Goal: Information Seeking & Learning: Understand process/instructions

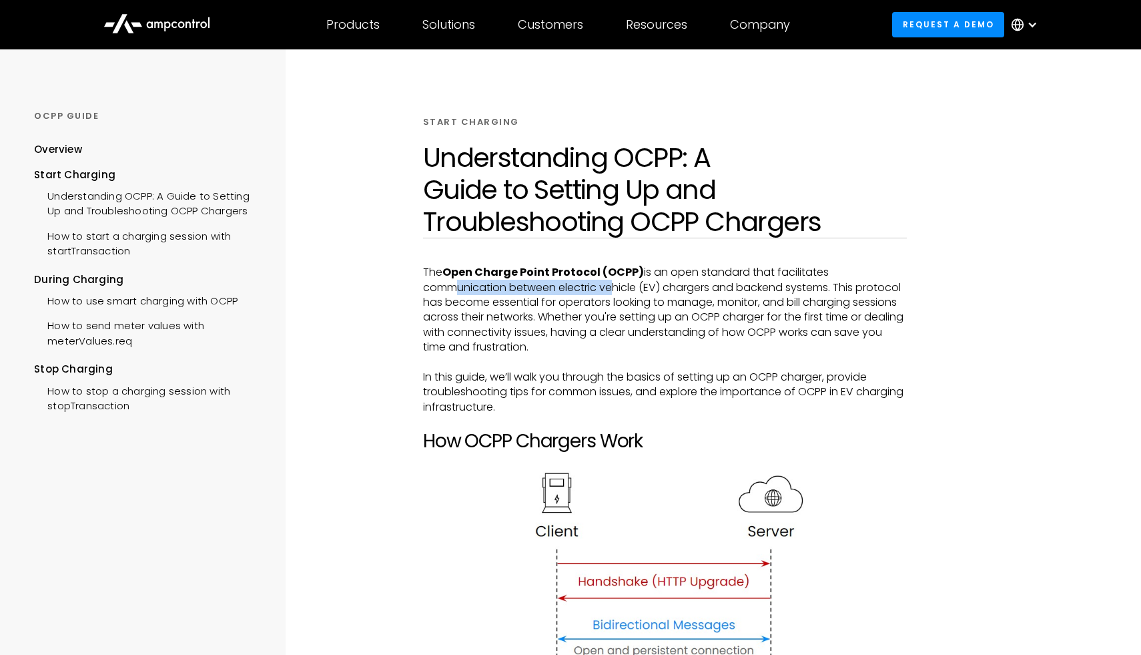
drag, startPoint x: 444, startPoint y: 282, endPoint x: 607, endPoint y: 281, distance: 163.5
click at [607, 280] on p "The Open Charge Point Protocol (OCPP) is an open standard that facilitates comm…" at bounding box center [665, 309] width 484 height 89
click at [607, 281] on p "The Open Charge Point Protocol (OCPP) is an open standard that facilitates comm…" at bounding box center [665, 309] width 484 height 89
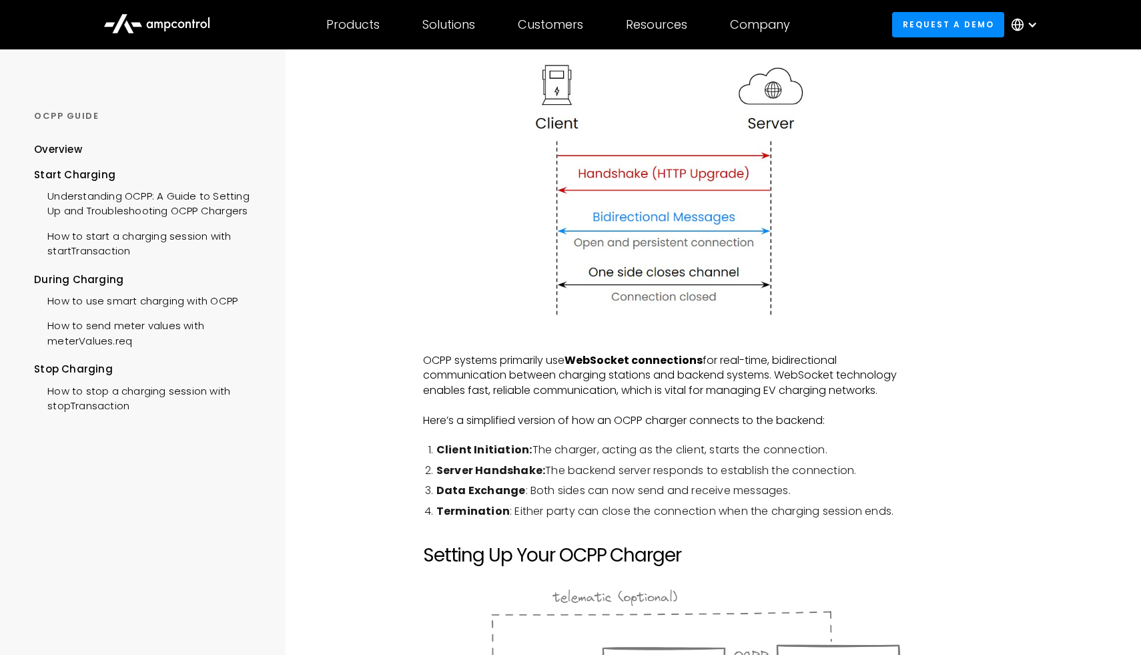
scroll to position [409, 0]
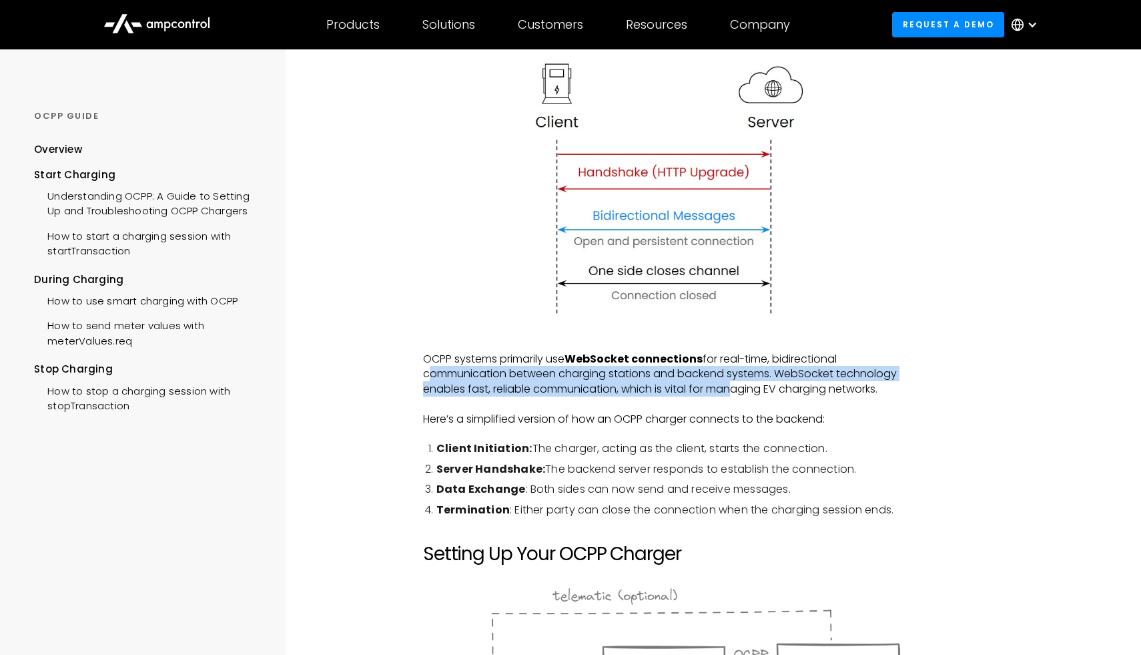
drag, startPoint x: 423, startPoint y: 374, endPoint x: 728, endPoint y: 380, distance: 305.0
click at [732, 380] on p "OCPP systems primarily use WebSocket connections for real-time, bidirectional c…" at bounding box center [665, 374] width 484 height 45
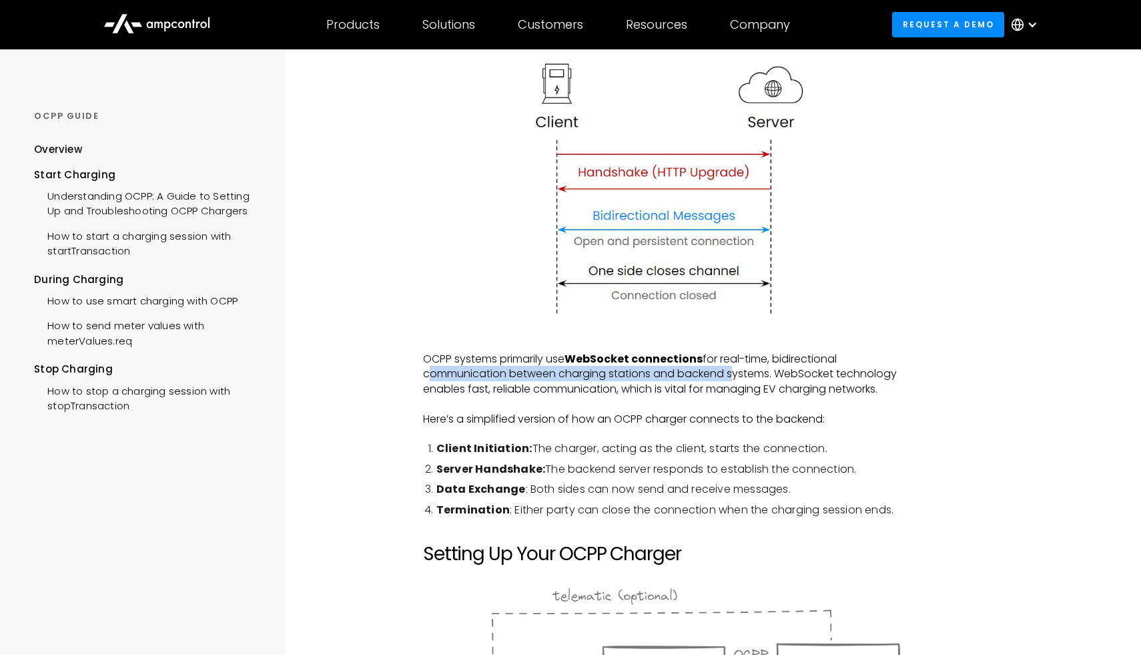
click at [728, 380] on p "OCPP systems primarily use WebSocket connections for real-time, bidirectional c…" at bounding box center [665, 374] width 484 height 45
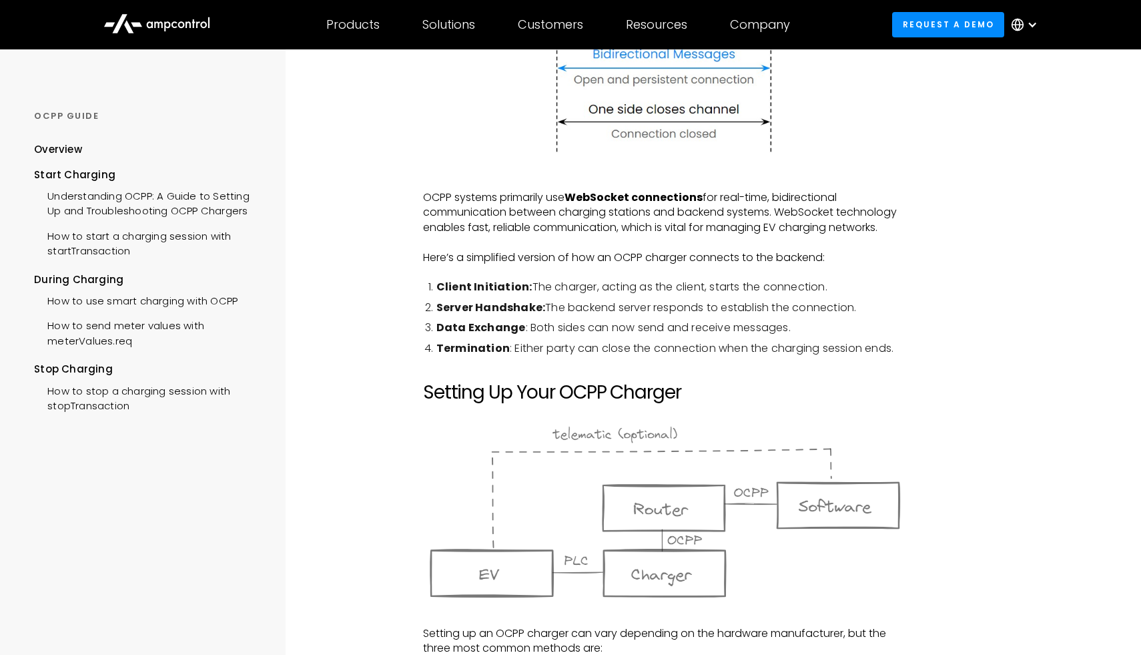
scroll to position [555, 0]
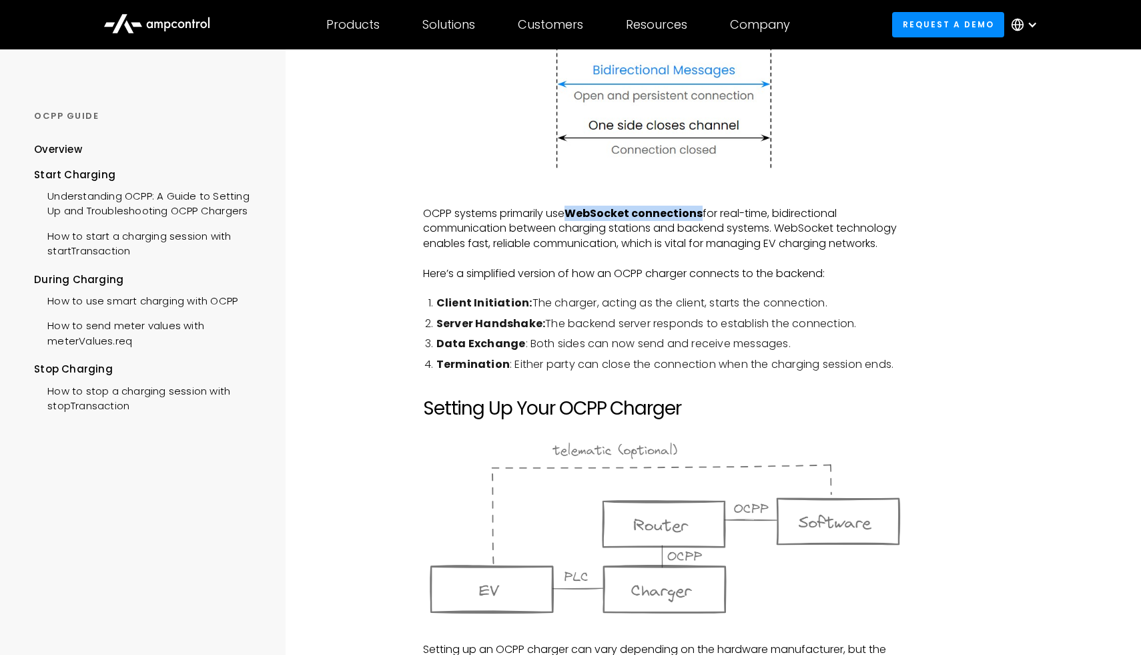
drag, startPoint x: 573, startPoint y: 214, endPoint x: 705, endPoint y: 220, distance: 132.3
click at [705, 220] on p "OCPP systems primarily use WebSocket connections for real-time, bidirectional c…" at bounding box center [665, 228] width 484 height 45
copy strong "WebSocket connections"
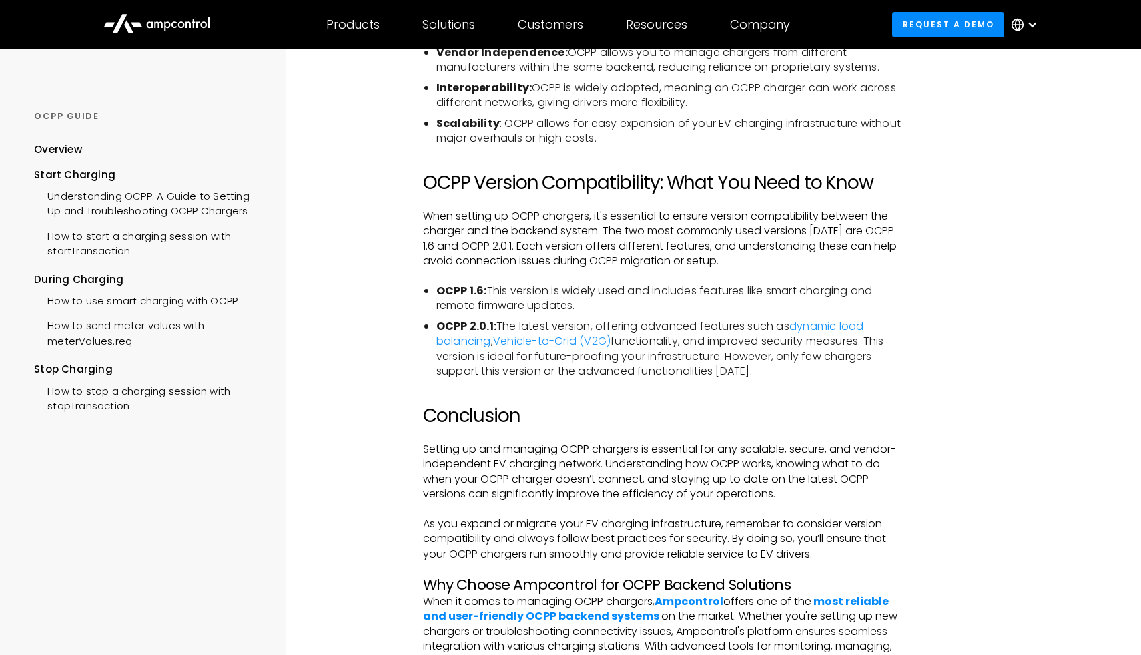
scroll to position [2608, 0]
click at [154, 214] on div "Understanding OCPP: A Guide to Setting Up and Troubleshooting OCPP Chargers" at bounding box center [148, 202] width 228 height 40
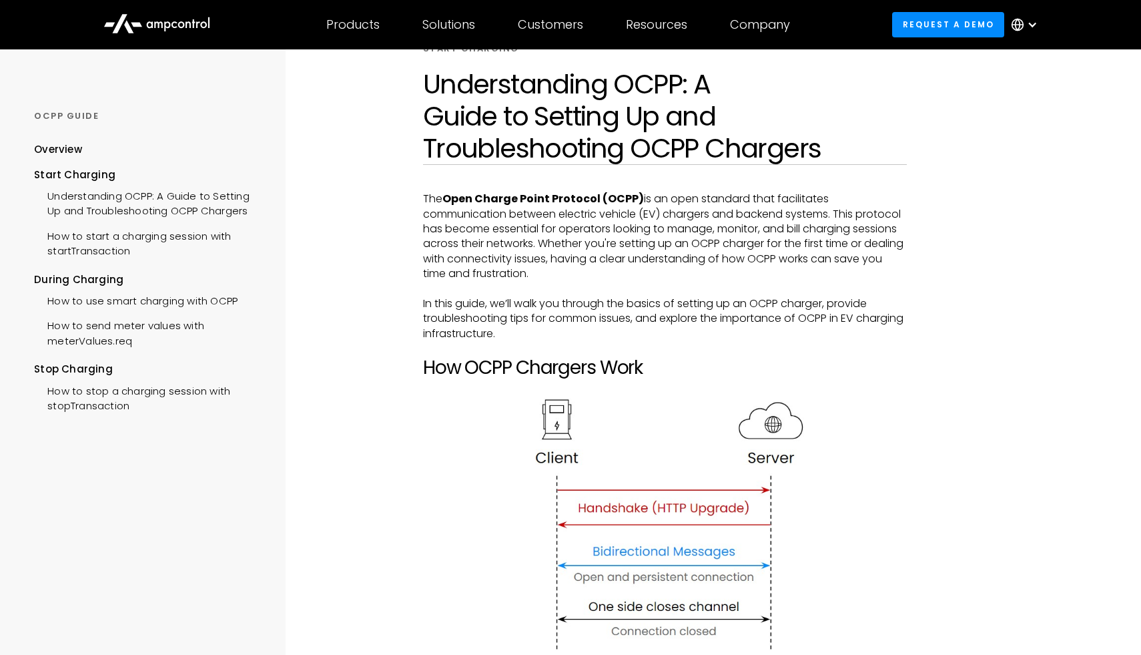
scroll to position [83, 0]
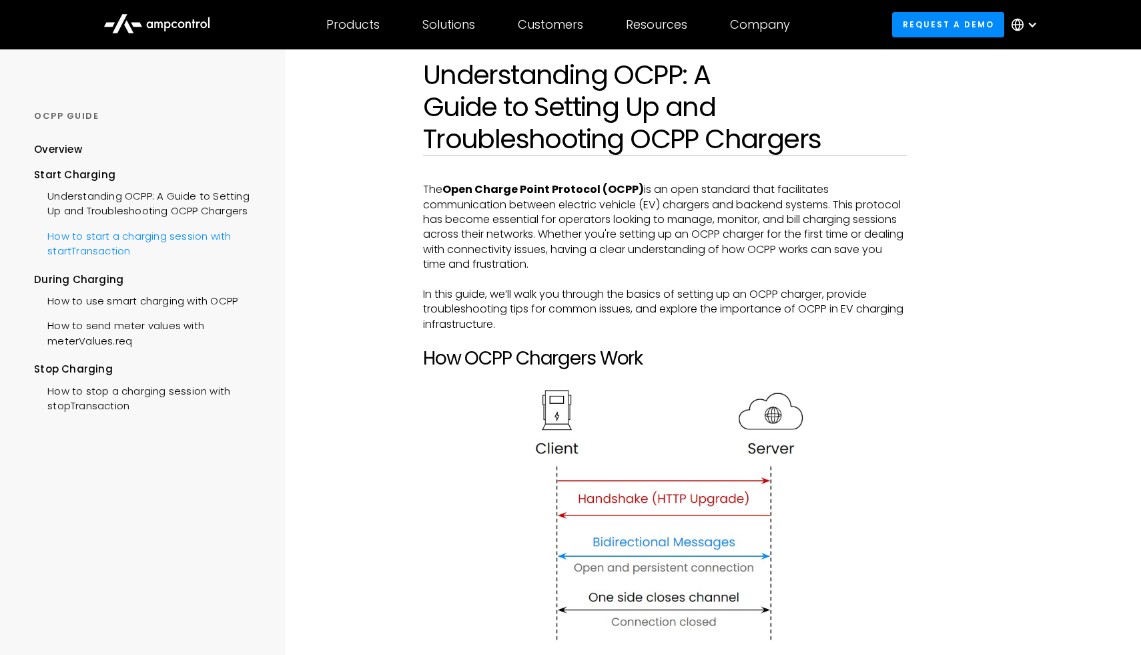
click at [199, 238] on div "How to start a charging session with startTransaction" at bounding box center [148, 242] width 228 height 40
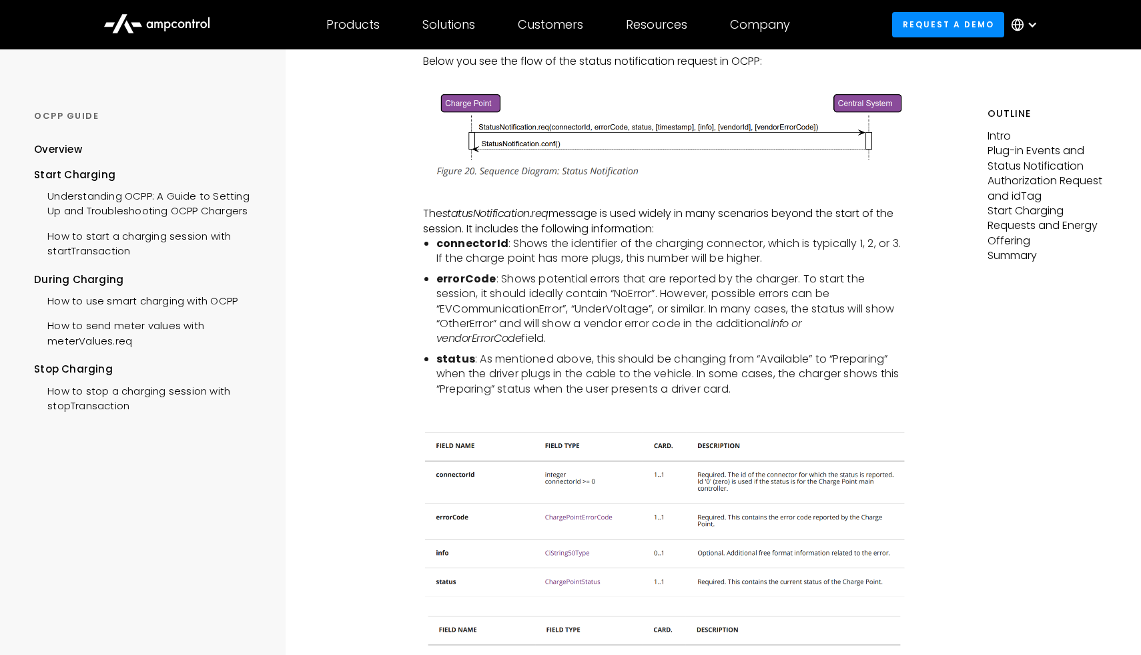
scroll to position [573, 0]
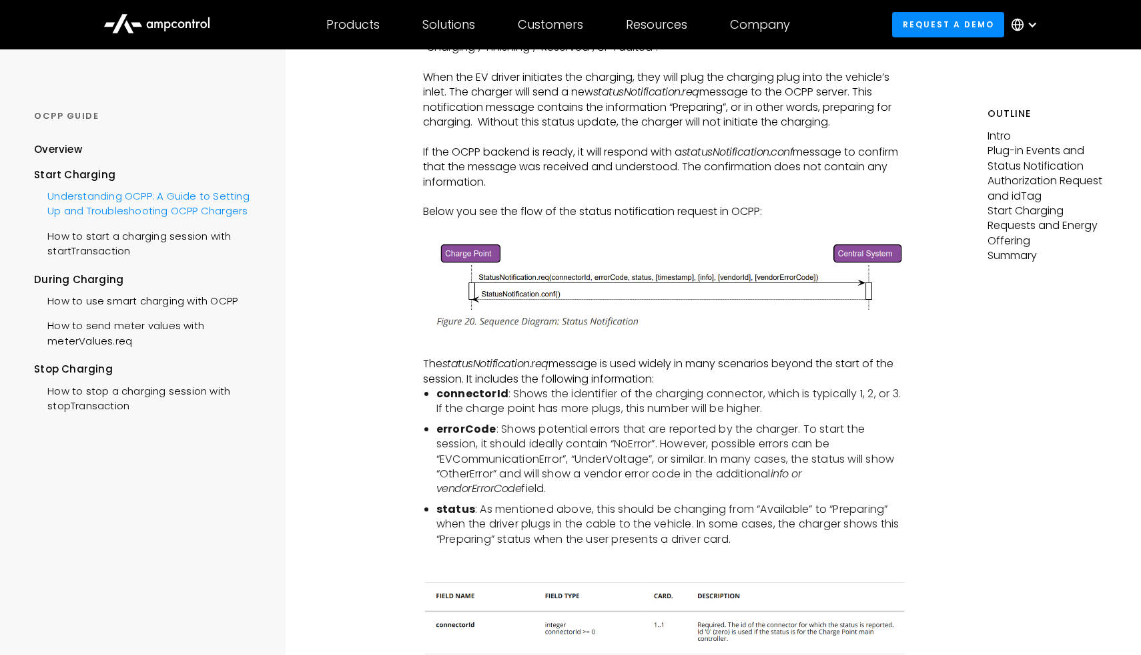
click at [187, 200] on div "Understanding OCPP: A Guide to Setting Up and Troubleshooting OCPP Chargers" at bounding box center [148, 202] width 228 height 40
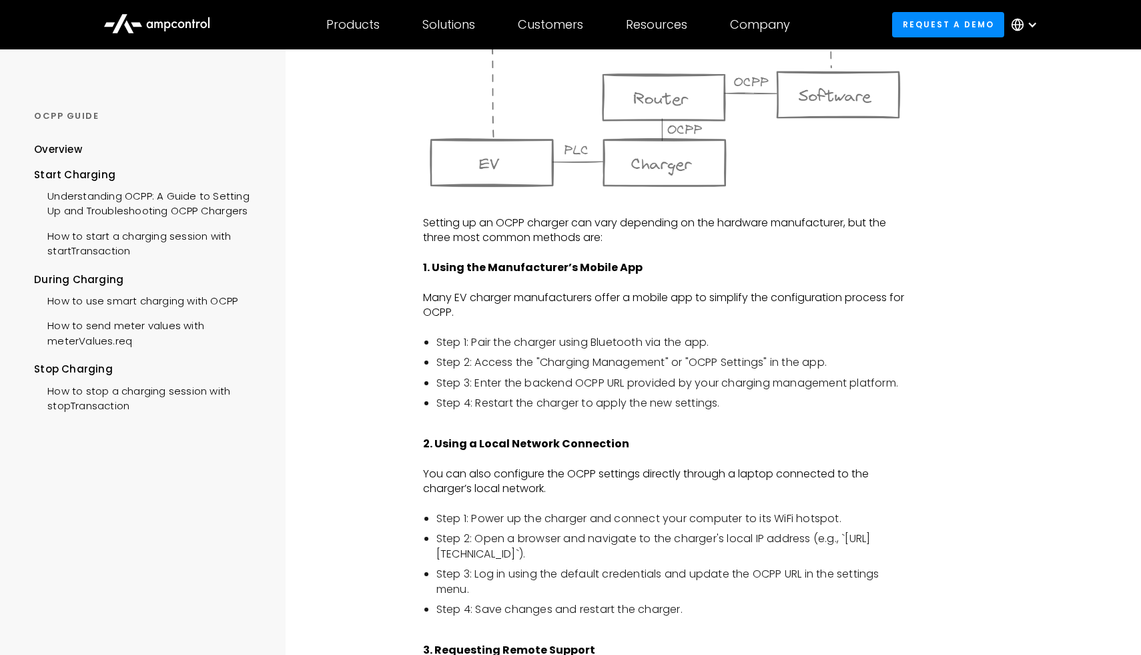
scroll to position [985, 0]
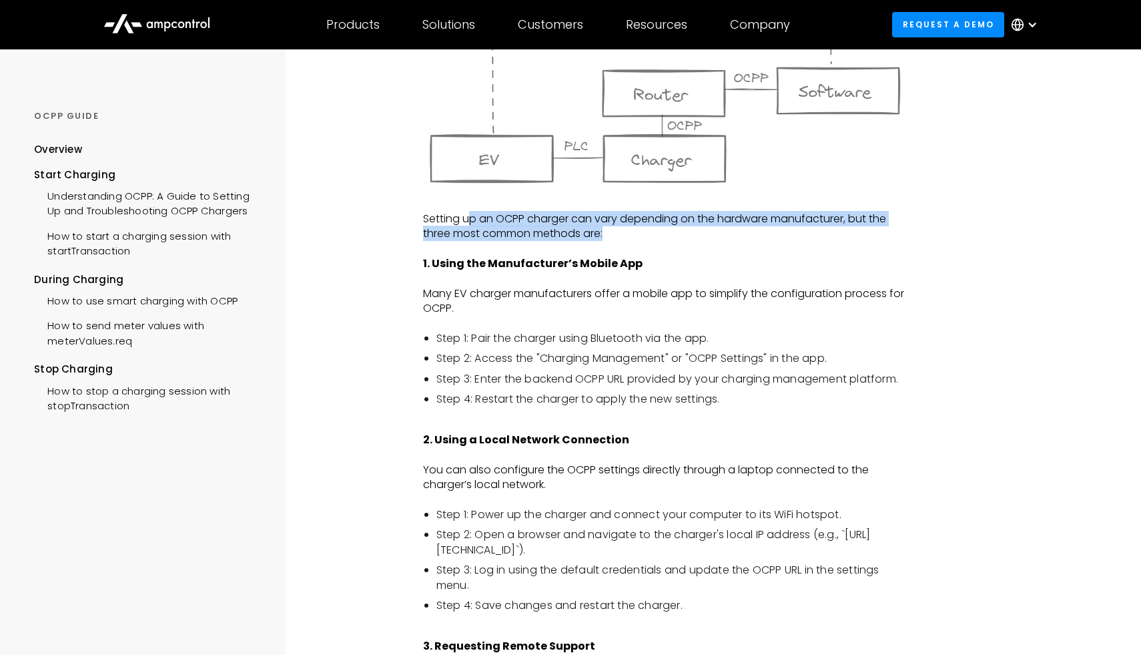
drag, startPoint x: 472, startPoint y: 218, endPoint x: 697, endPoint y: 232, distance: 225.3
click at [697, 232] on p "Setting up an OCPP charger can vary depending on the hardware manufacturer, but…" at bounding box center [665, 227] width 484 height 30
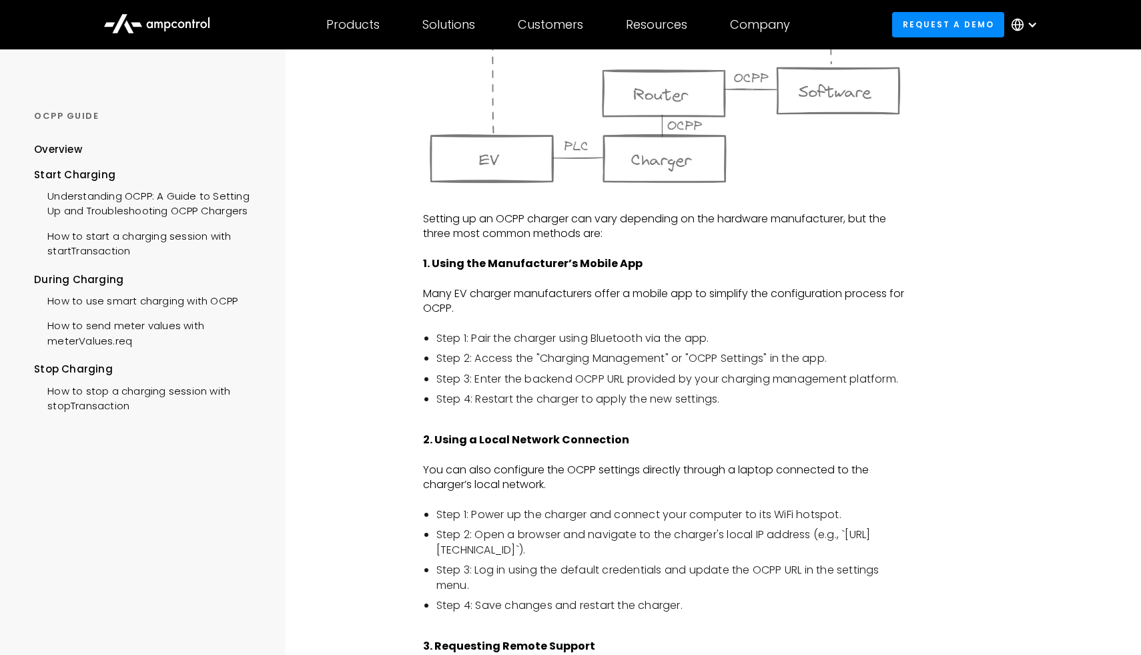
scroll to position [1008, 0]
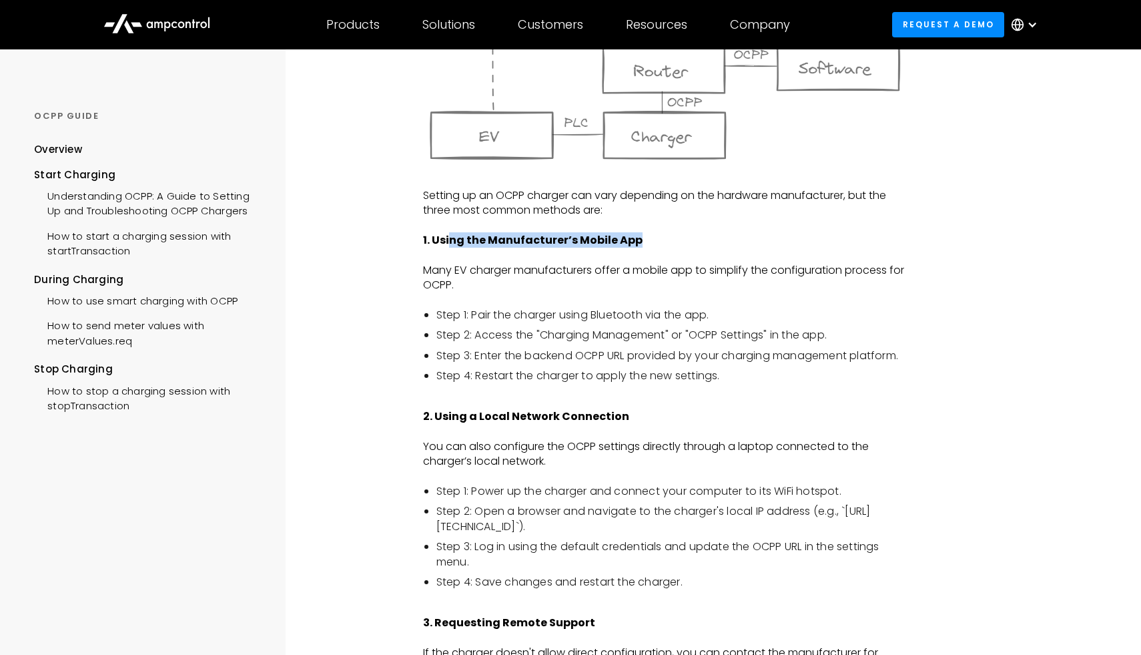
drag, startPoint x: 449, startPoint y: 238, endPoint x: 649, endPoint y: 243, distance: 200.3
click at [649, 243] on p "1. Using the Manufacturer’s Mobile App" at bounding box center [665, 240] width 484 height 15
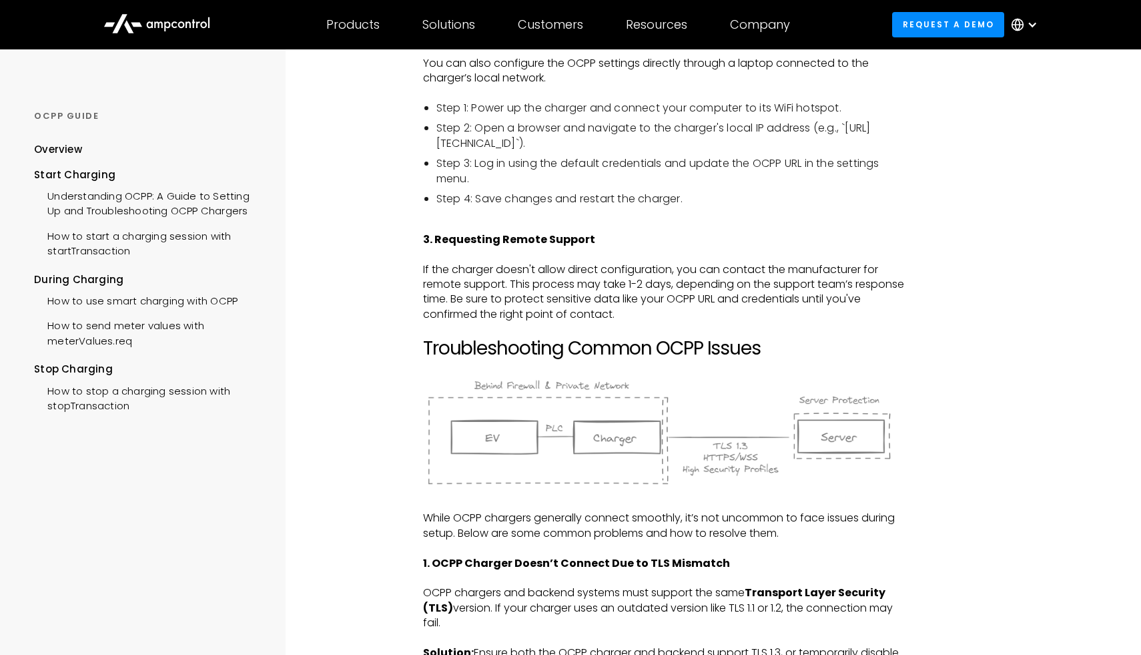
scroll to position [1393, 0]
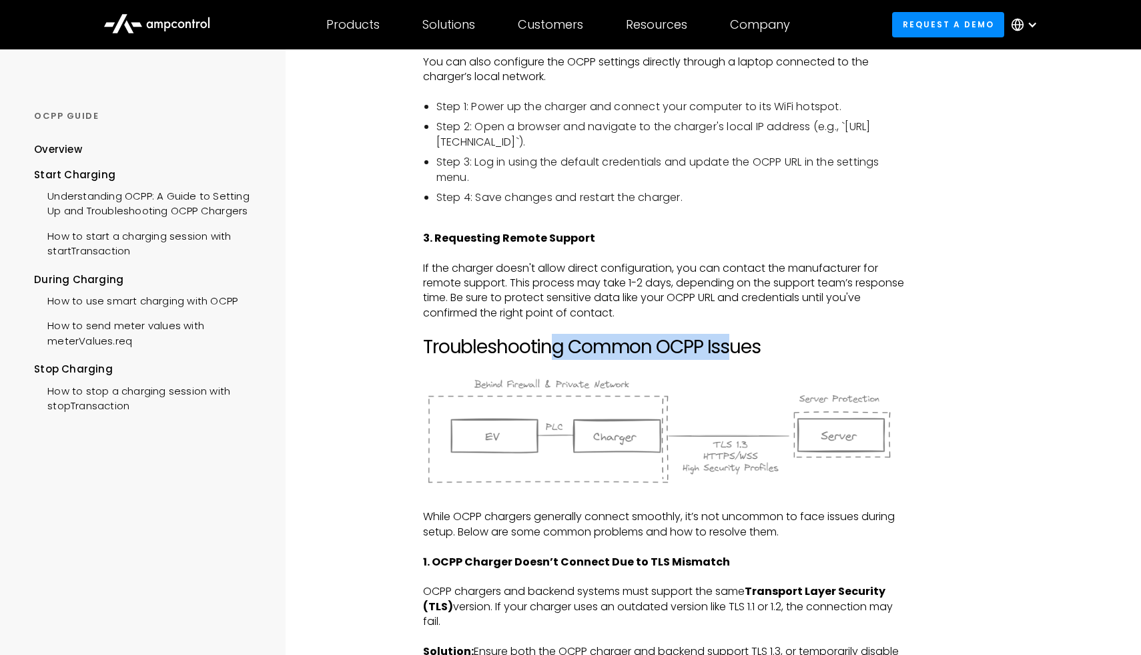
drag, startPoint x: 553, startPoint y: 352, endPoint x: 731, endPoint y: 354, distance: 178.2
click at [731, 354] on h2 "Troubleshooting Common OCPP Issues" at bounding box center [665, 347] width 484 height 23
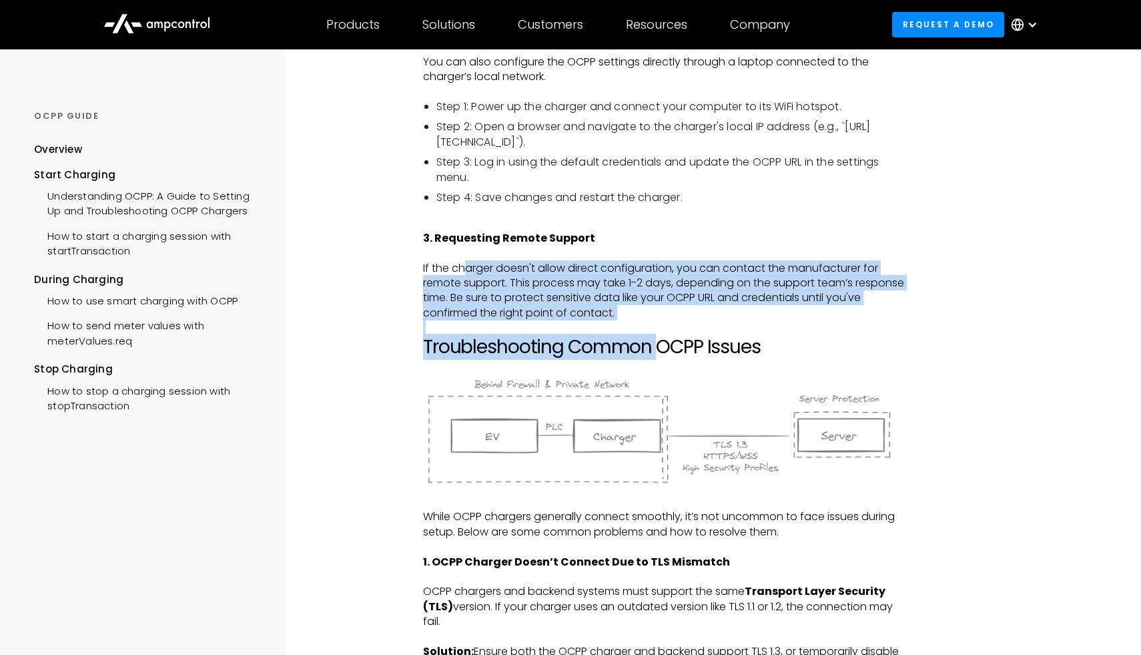
drag, startPoint x: 464, startPoint y: 266, endPoint x: 660, endPoint y: 339, distance: 209.5
click at [662, 339] on div "The Open Charge Point Protocol (OCPP) is an open standard that facilitates comm…" at bounding box center [665, 408] width 484 height 3072
click at [660, 339] on h2 "Troubleshooting Common OCPP Issues" at bounding box center [665, 347] width 484 height 23
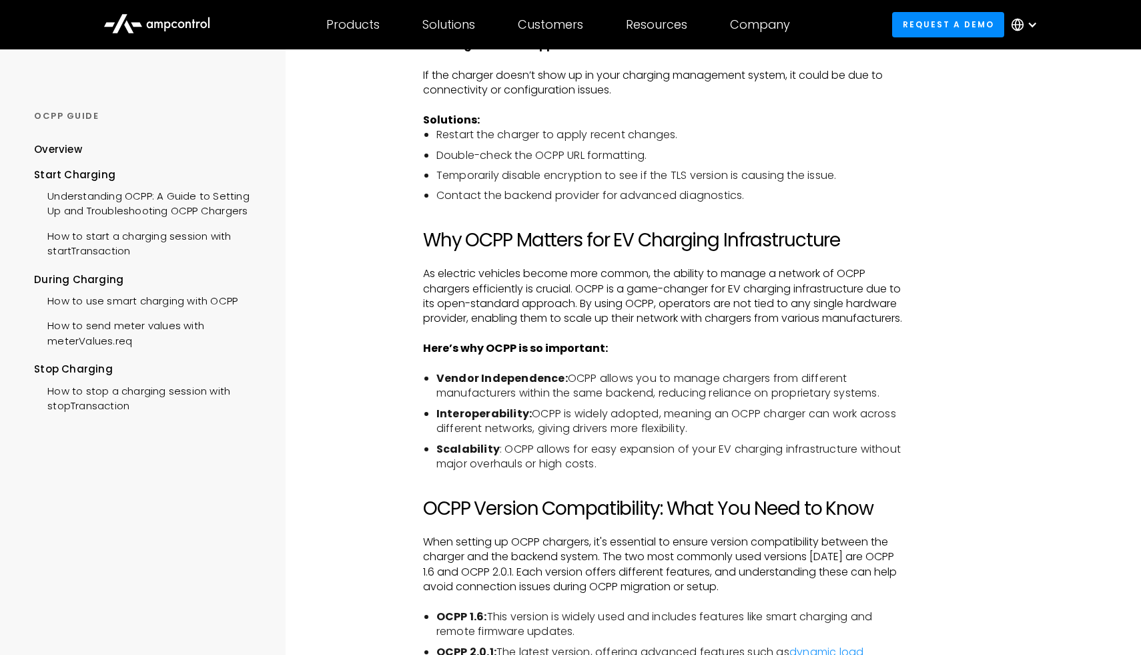
scroll to position [2295, 0]
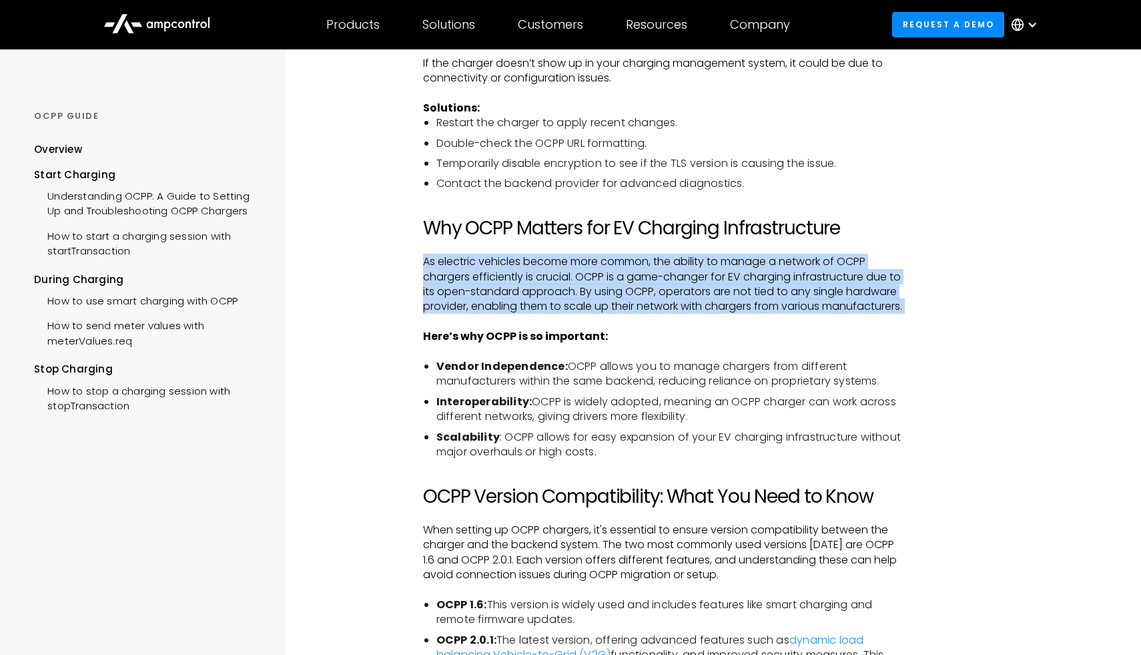
drag, startPoint x: 440, startPoint y: 252, endPoint x: 608, endPoint y: 353, distance: 195.5
click at [608, 344] on p "Here’s why OCPP is so important:" at bounding box center [665, 336] width 484 height 15
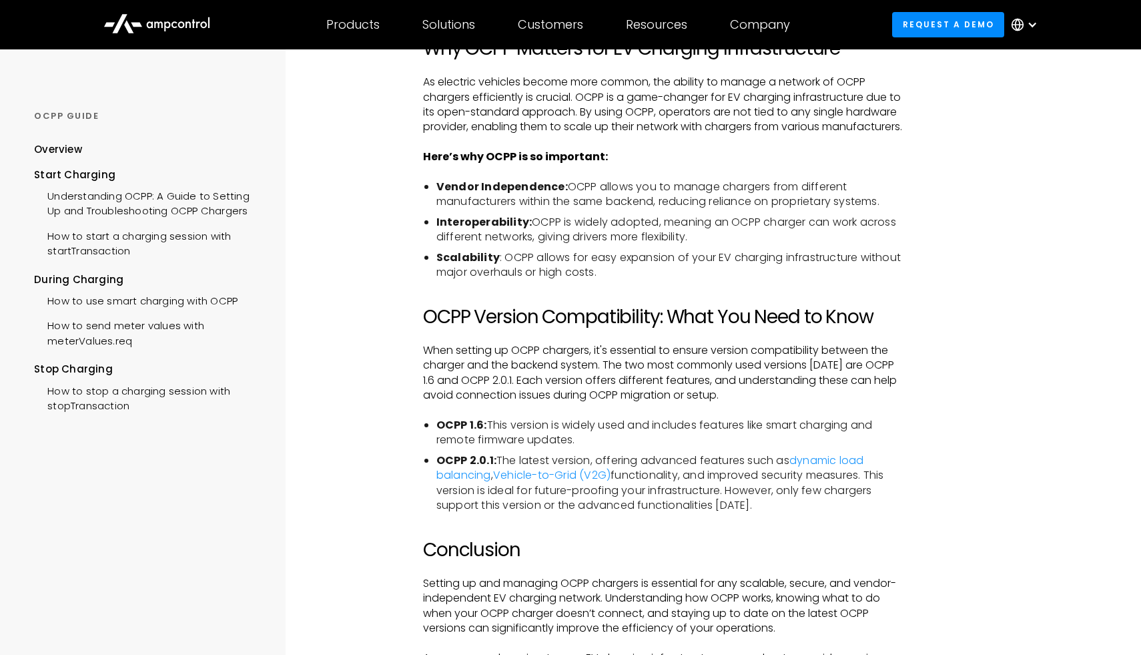
scroll to position [2569, 0]
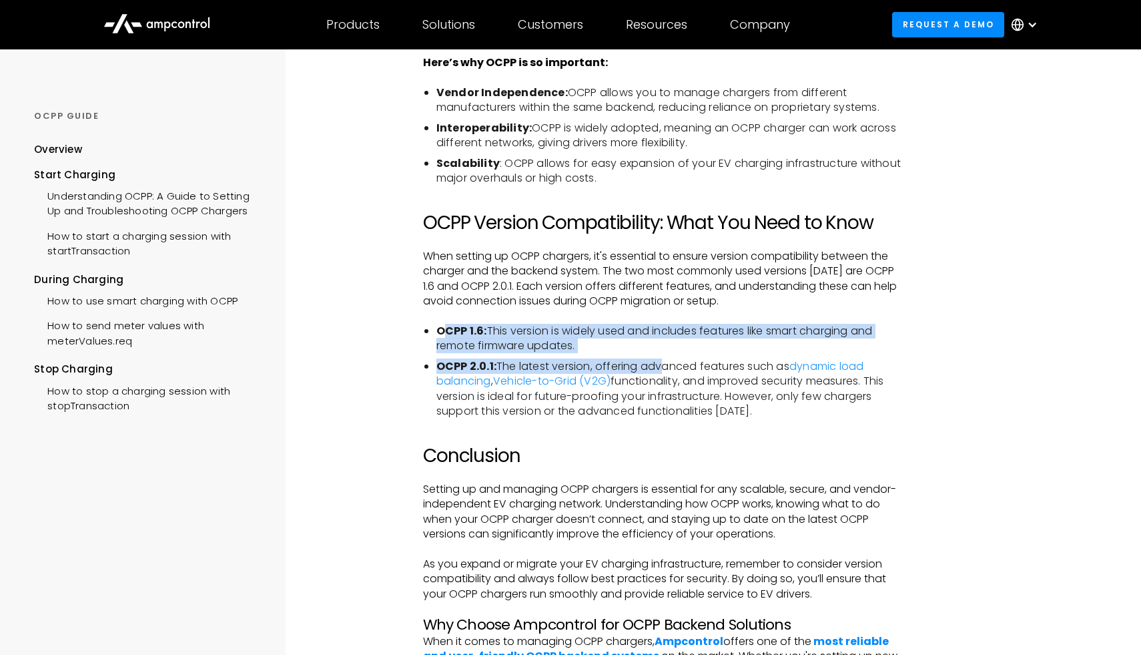
drag, startPoint x: 448, startPoint y: 344, endPoint x: 664, endPoint y: 374, distance: 217.6
click at [664, 374] on ul "OCPP 1.6: This version is widely used and includes features like smart charging…" at bounding box center [665, 371] width 484 height 95
click at [664, 374] on li "OCPP 2.0.1: The latest version, offering advanced features such as dynamic load…" at bounding box center [671, 389] width 470 height 60
